Goal: Information Seeking & Learning: Learn about a topic

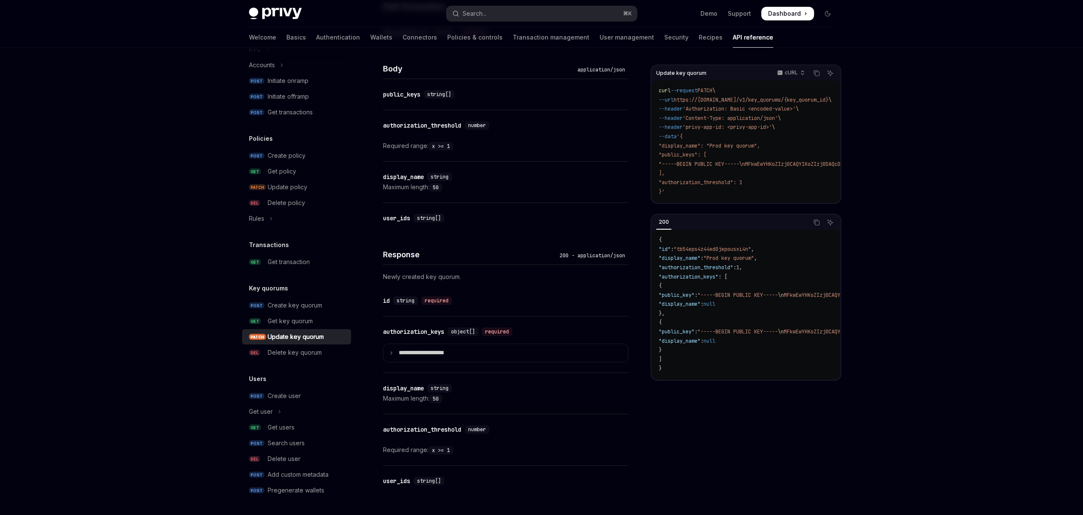
scroll to position [514, 0]
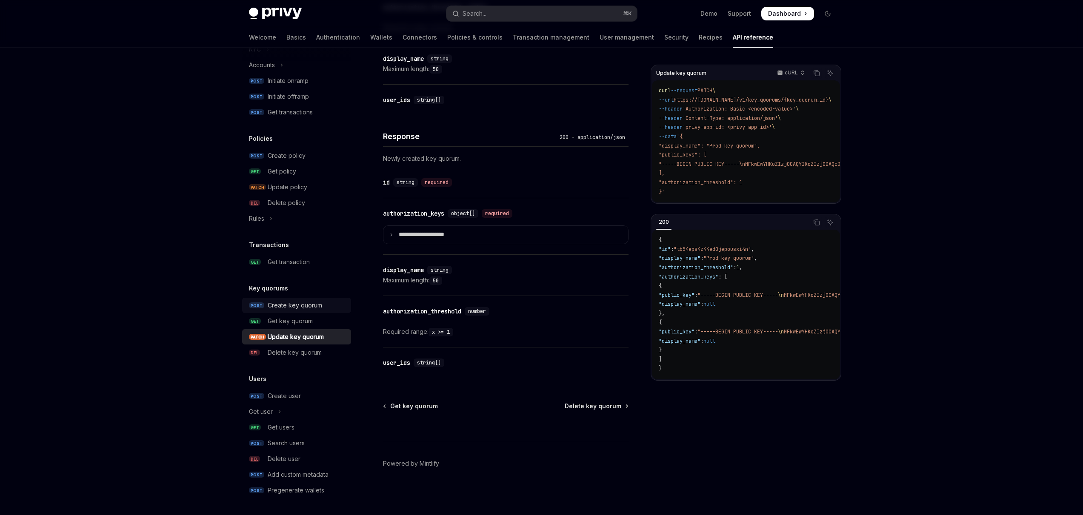
click at [300, 306] on div "Create key quorum" at bounding box center [295, 305] width 54 height 10
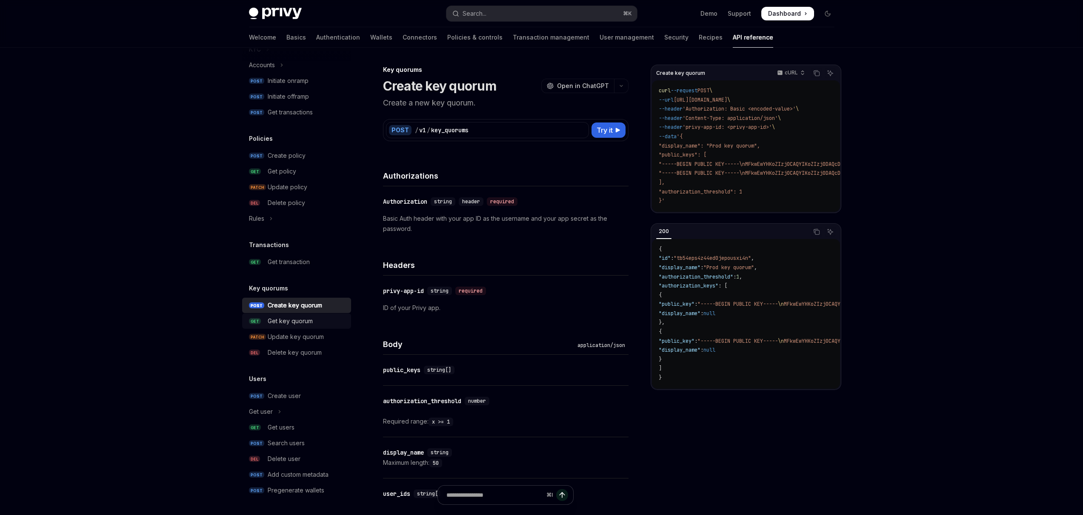
click at [285, 320] on div "Get key quorum" at bounding box center [290, 321] width 45 height 10
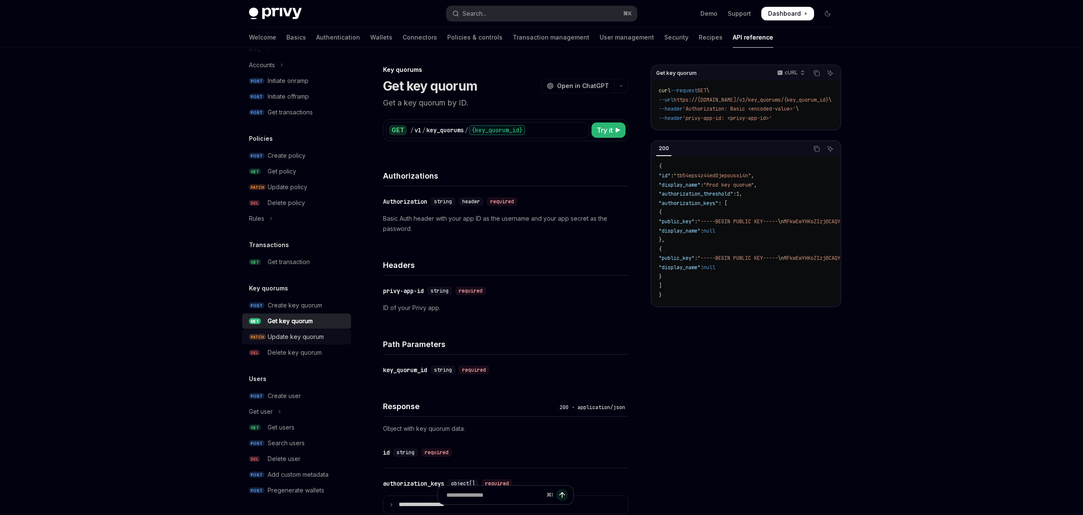
click at [299, 337] on div "Update key quorum" at bounding box center [296, 337] width 56 height 10
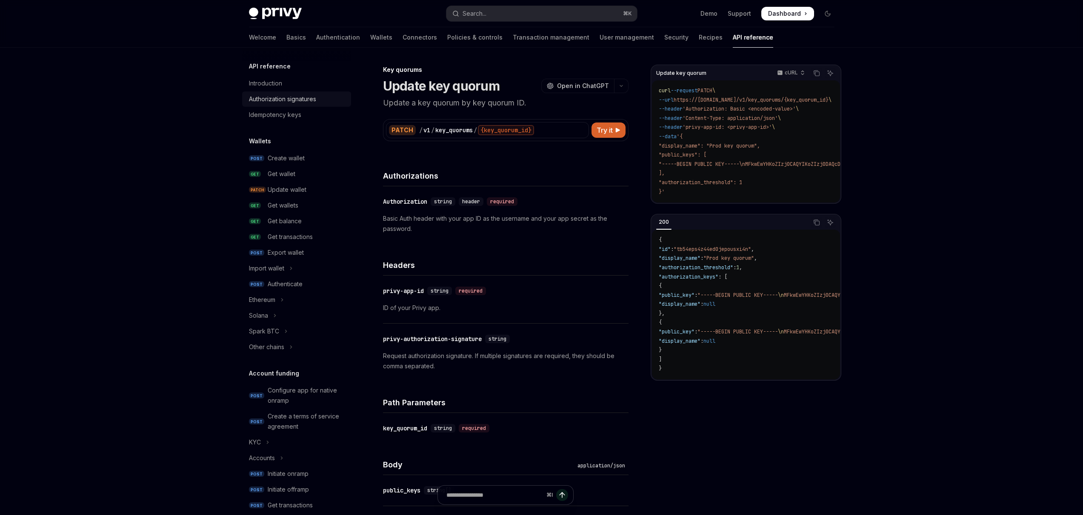
click at [283, 100] on div "Authorization signatures" at bounding box center [282, 99] width 67 height 10
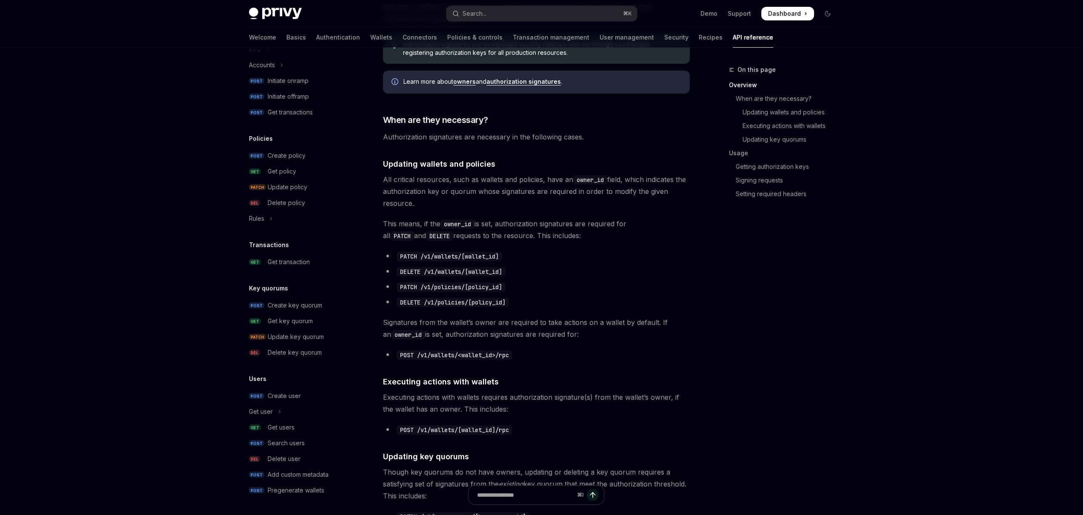
scroll to position [266, 0]
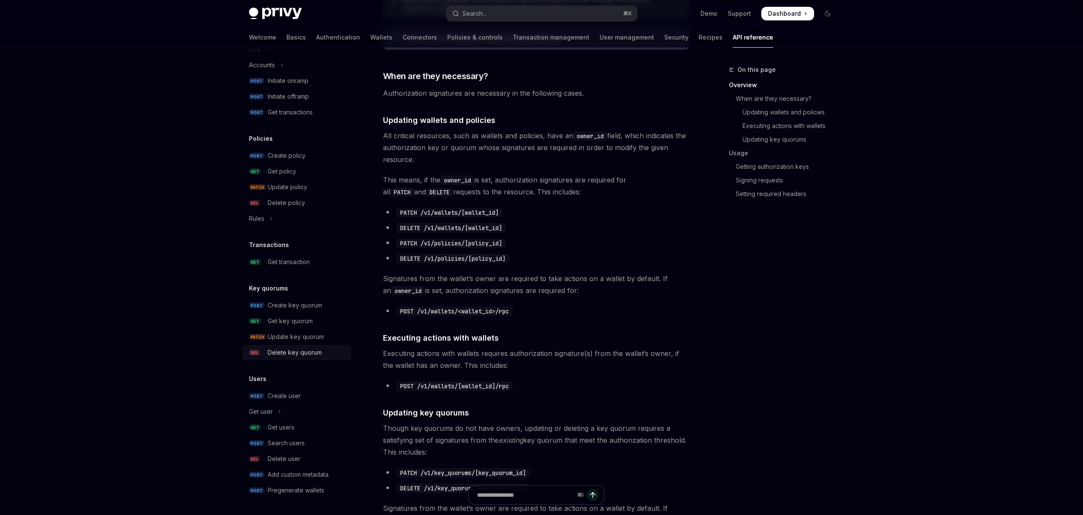
click at [292, 354] on div "Delete key quorum" at bounding box center [295, 353] width 54 height 10
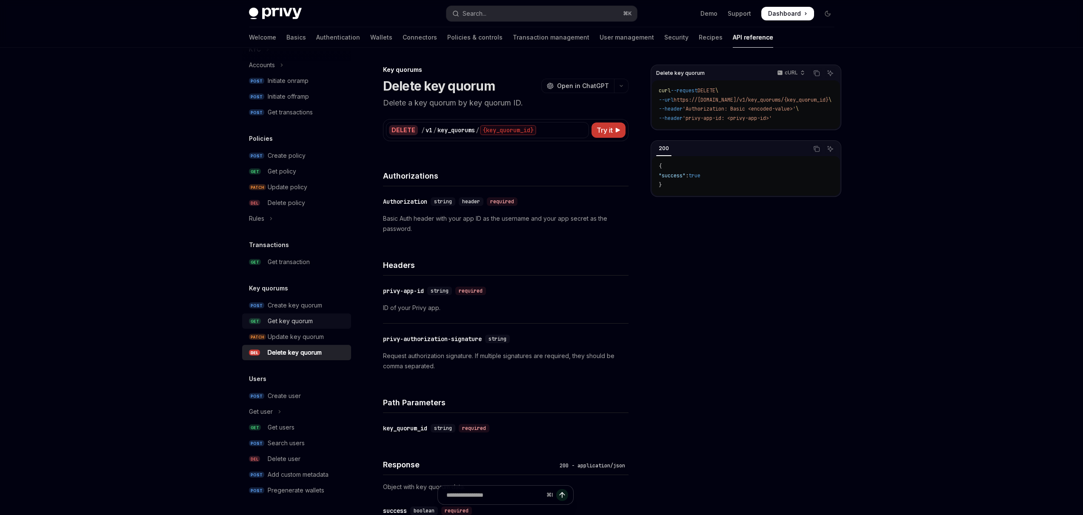
click at [298, 321] on div "Get key quorum" at bounding box center [290, 321] width 45 height 10
type textarea "*"
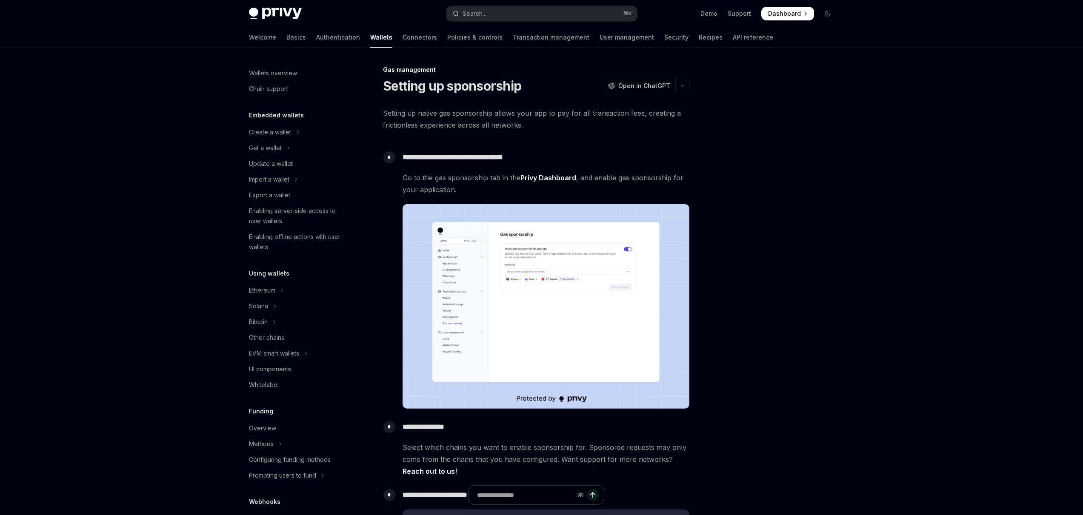
scroll to position [226, 0]
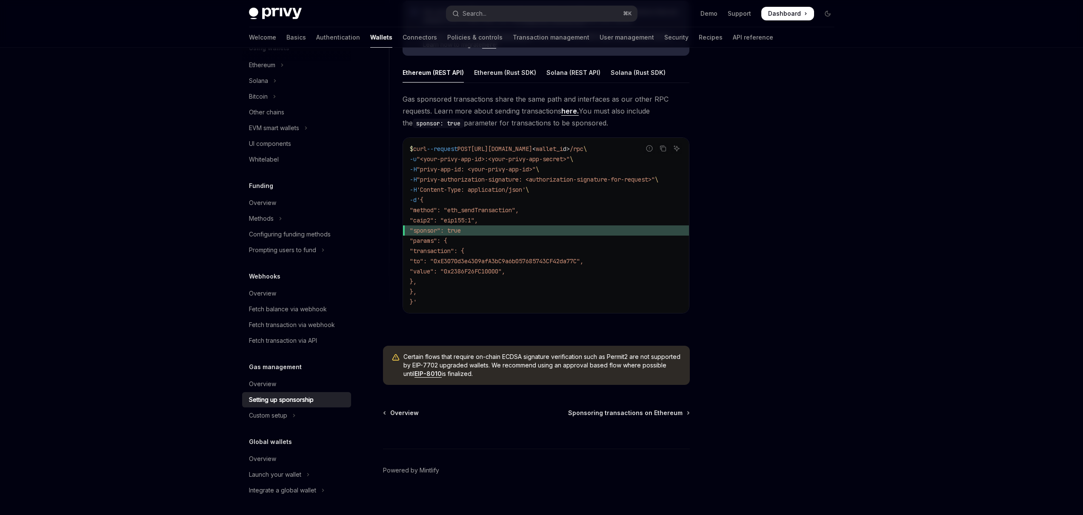
scroll to position [520, 0]
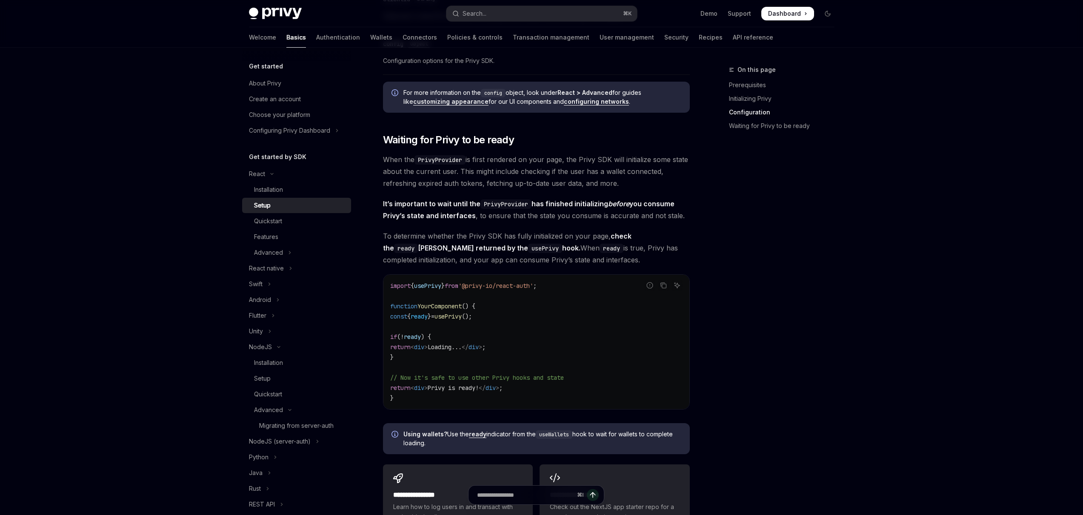
scroll to position [732, 0]
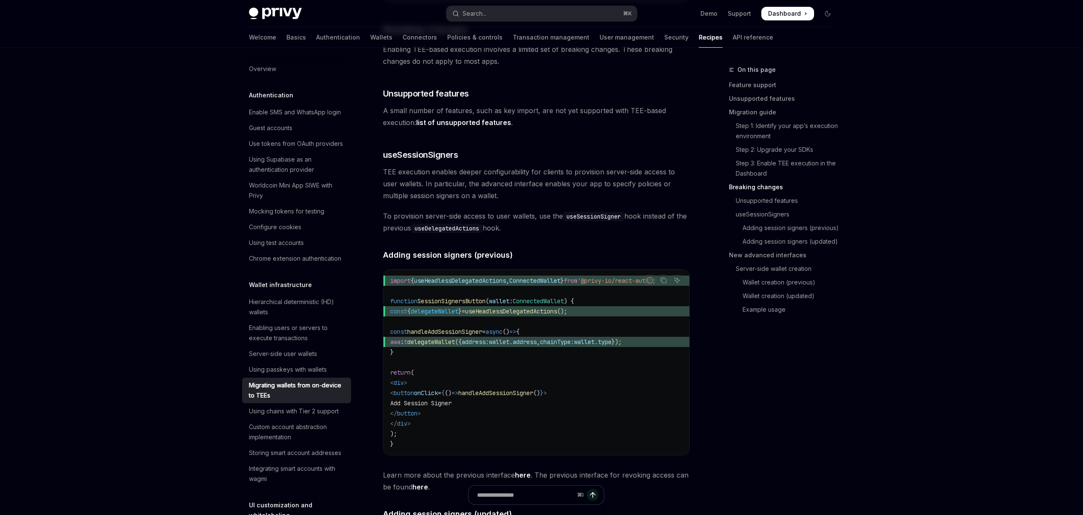
scroll to position [1194, 0]
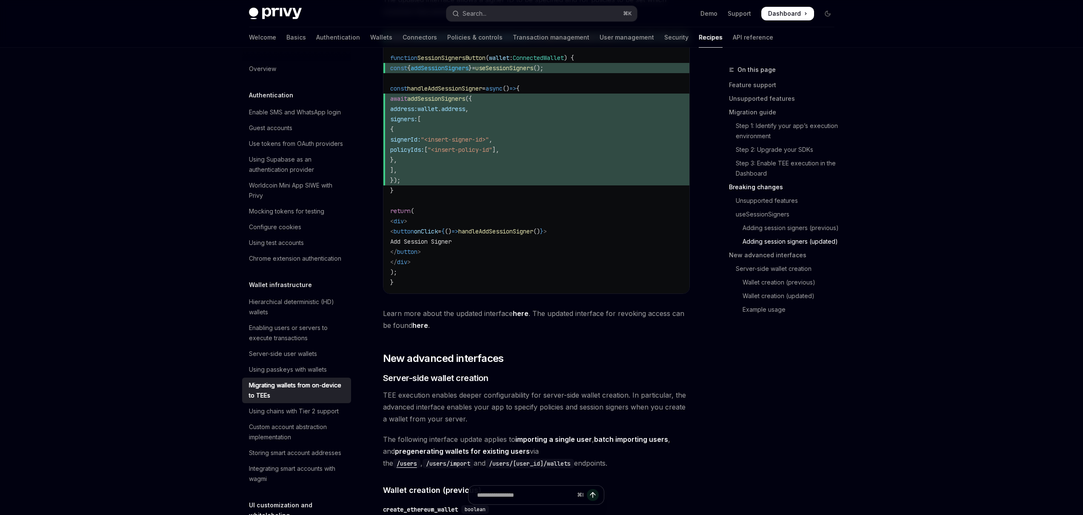
scroll to position [1900, 0]
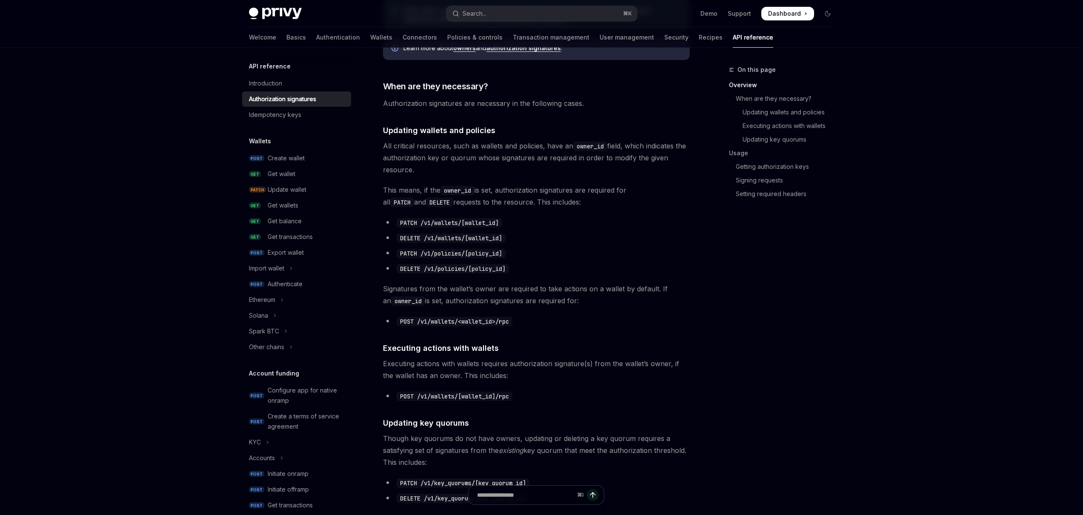
scroll to position [267, 0]
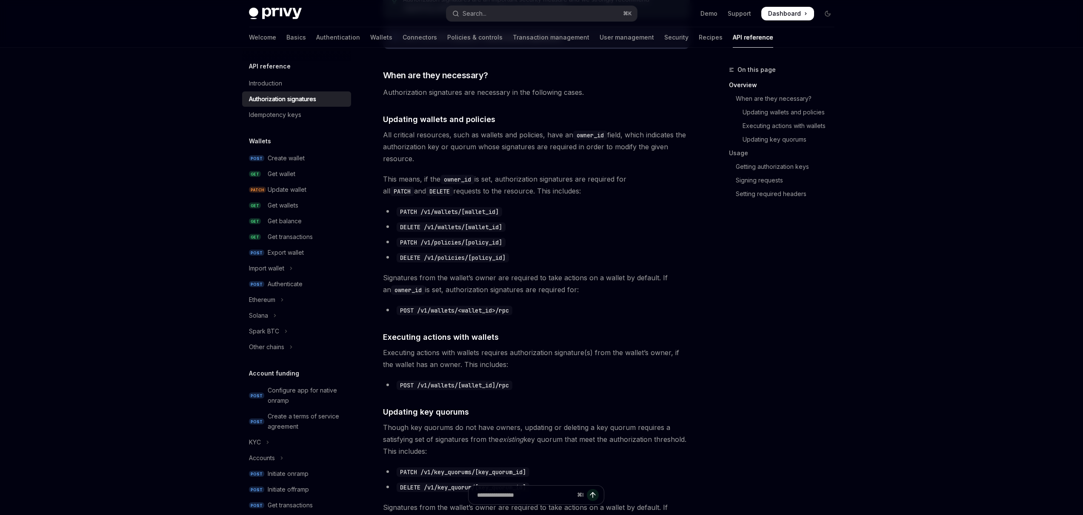
click at [577, 280] on span "Signatures from the wallet’s owner are required to take actions on a wallet by …" at bounding box center [536, 284] width 307 height 24
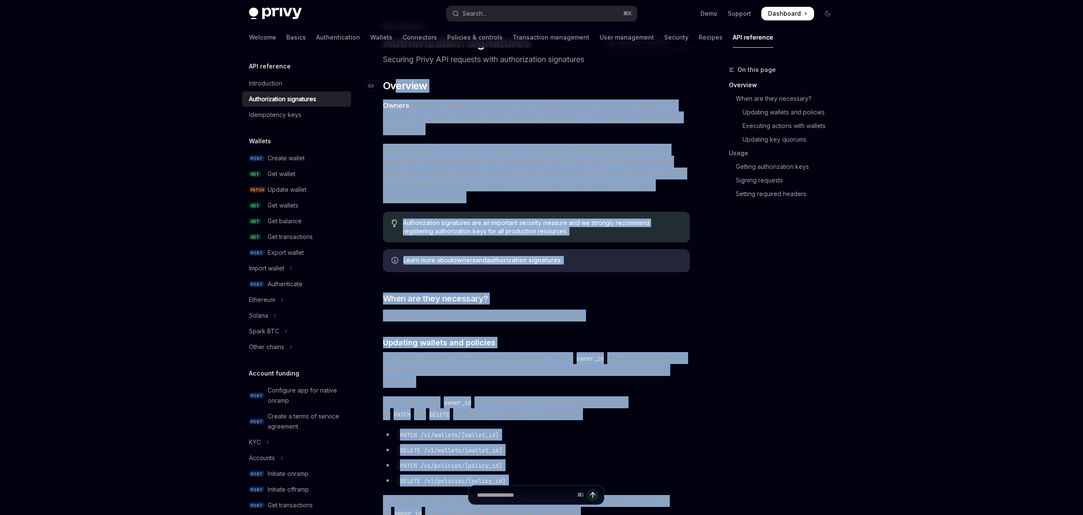
scroll to position [0, 0]
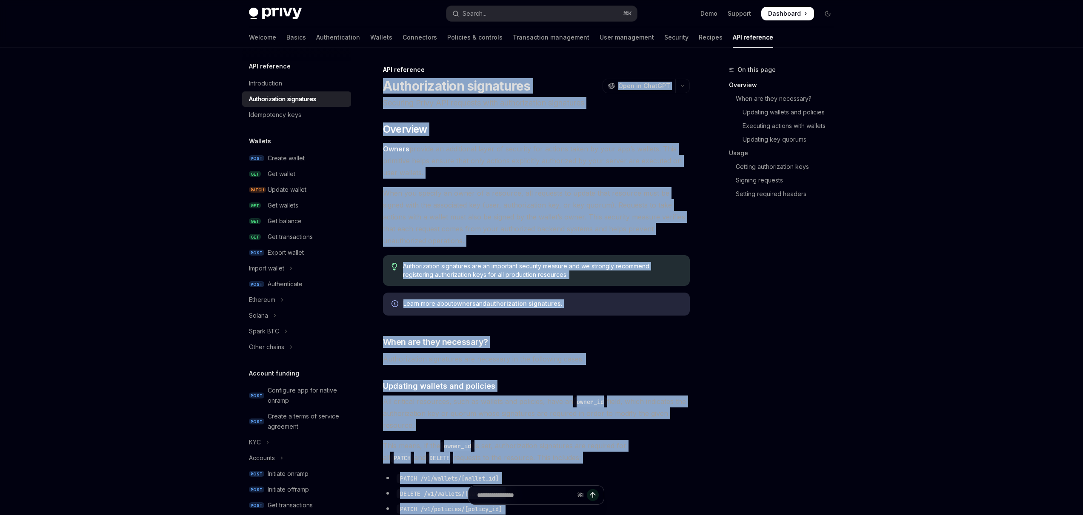
drag, startPoint x: 660, startPoint y: 402, endPoint x: 385, endPoint y: 84, distance: 420.5
copy div "Authorization signatures OpenAI Open in ChatGPT Securing Privy API requests wit…"
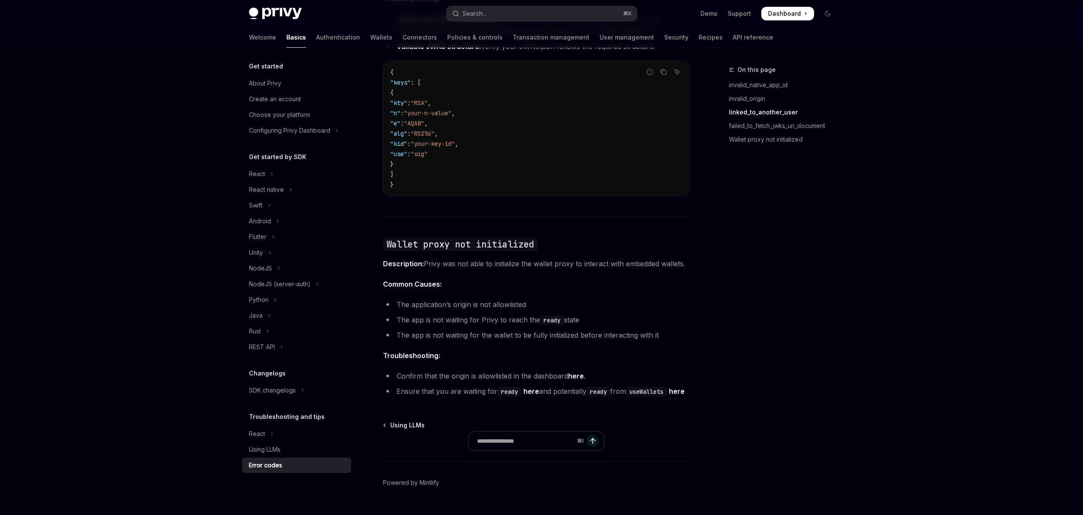
scroll to position [1202, 0]
